Goal: Check status

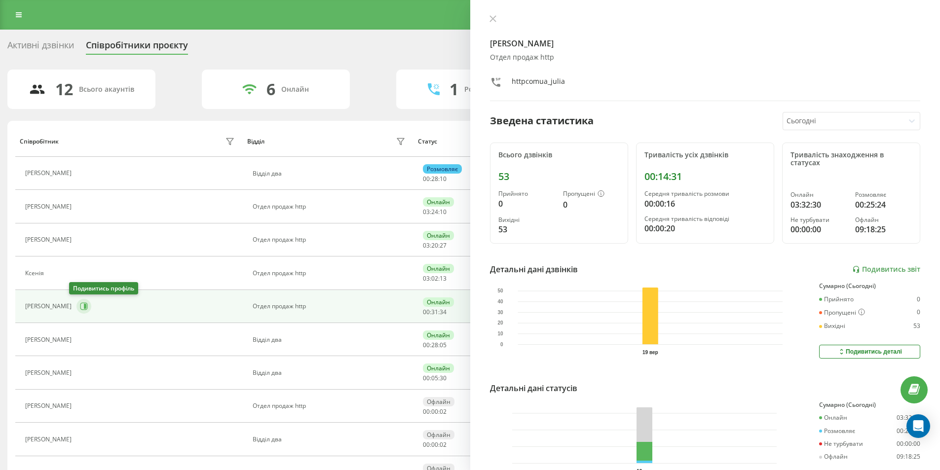
drag, startPoint x: 0, startPoint y: 0, endPoint x: 77, endPoint y: 305, distance: 314.6
click at [84, 305] on icon at bounding box center [85, 306] width 2 height 5
click at [492, 17] on icon at bounding box center [493, 19] width 6 height 6
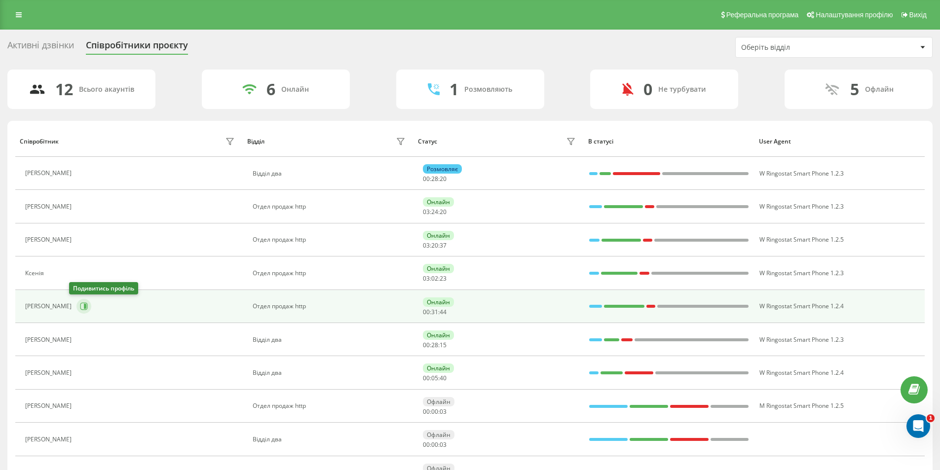
click at [84, 307] on icon at bounding box center [85, 306] width 2 height 5
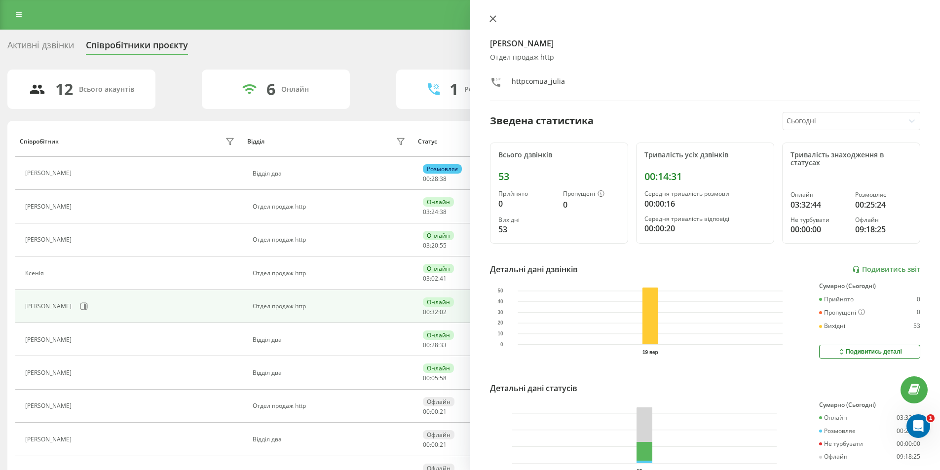
click at [496, 20] on icon at bounding box center [493, 18] width 7 height 7
